Goal: Register for event/course

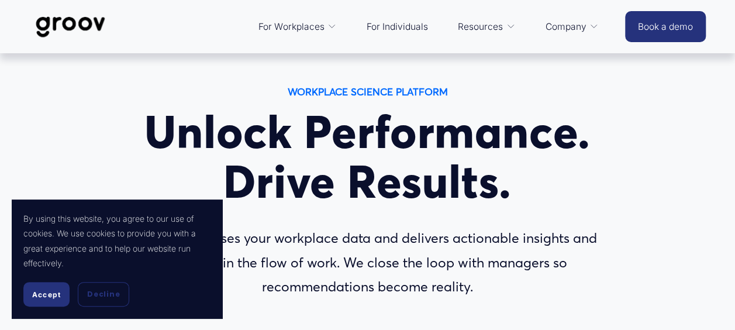
click at [47, 292] on span "Accept" at bounding box center [46, 294] width 29 height 9
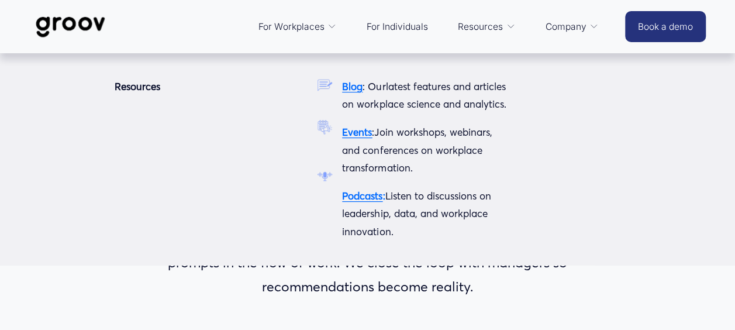
click at [354, 138] on strong "Events" at bounding box center [357, 132] width 30 height 12
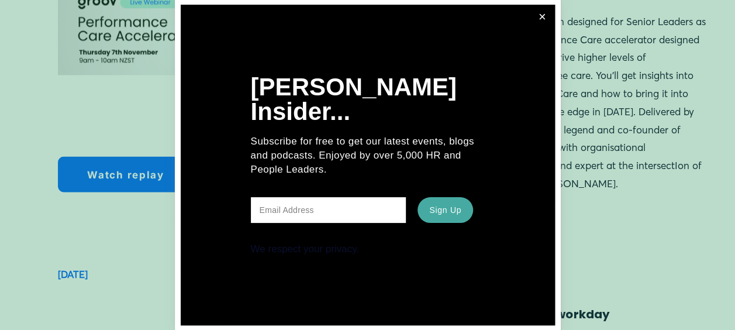
scroll to position [1004, 0]
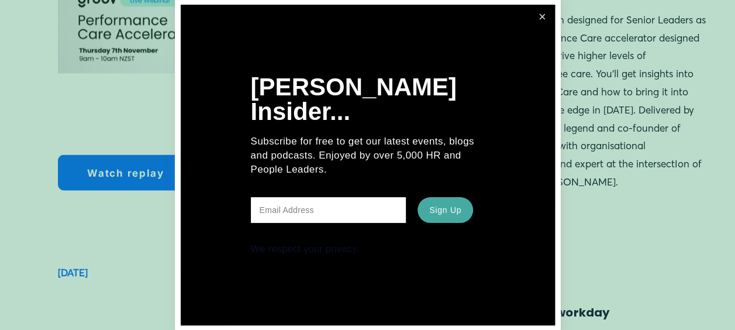
click at [543, 14] on link "Close" at bounding box center [542, 17] width 22 height 22
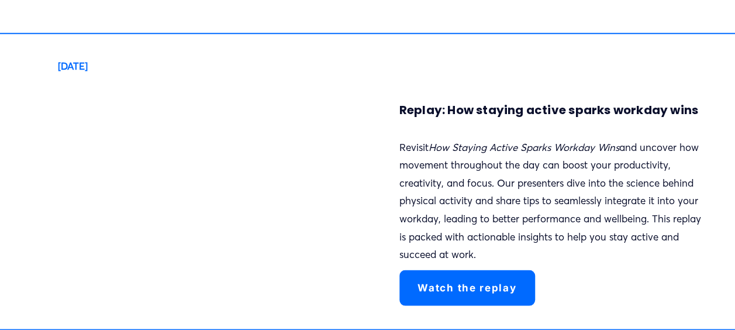
scroll to position [3174, 0]
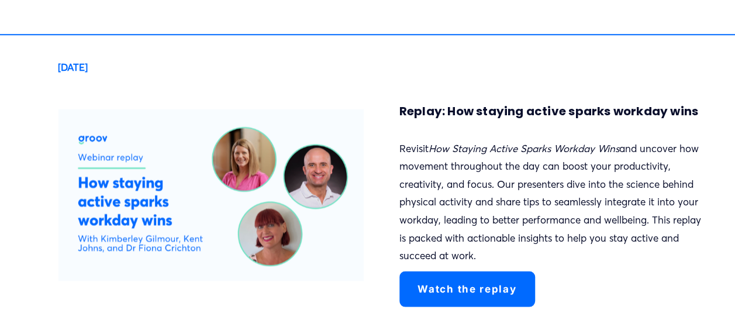
click at [500, 274] on link "Watch the replay" at bounding box center [467, 289] width 136 height 36
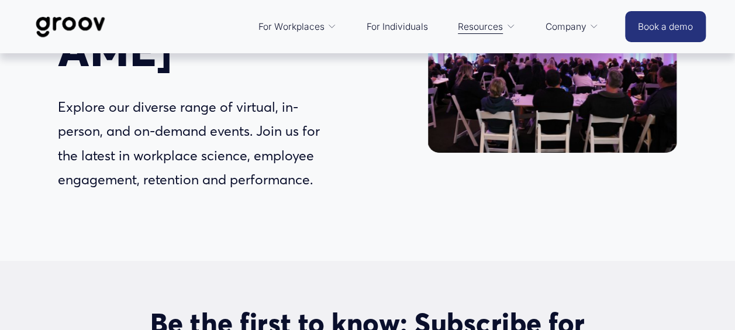
scroll to position [175, 0]
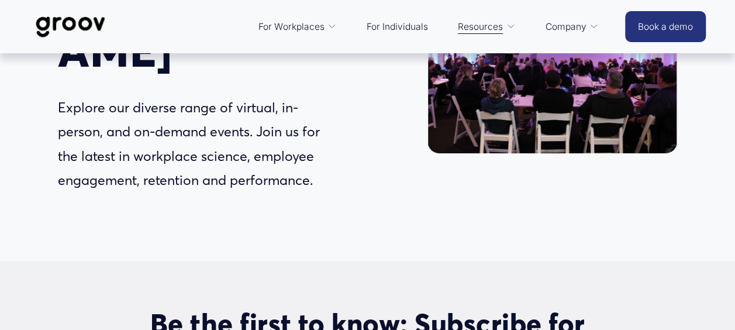
click at [718, 101] on div "Events by Groov Explore our diverse range of virtual, in-person, and on-demand …" at bounding box center [367, 70] width 735 height 286
